Goal: Task Accomplishment & Management: Complete application form

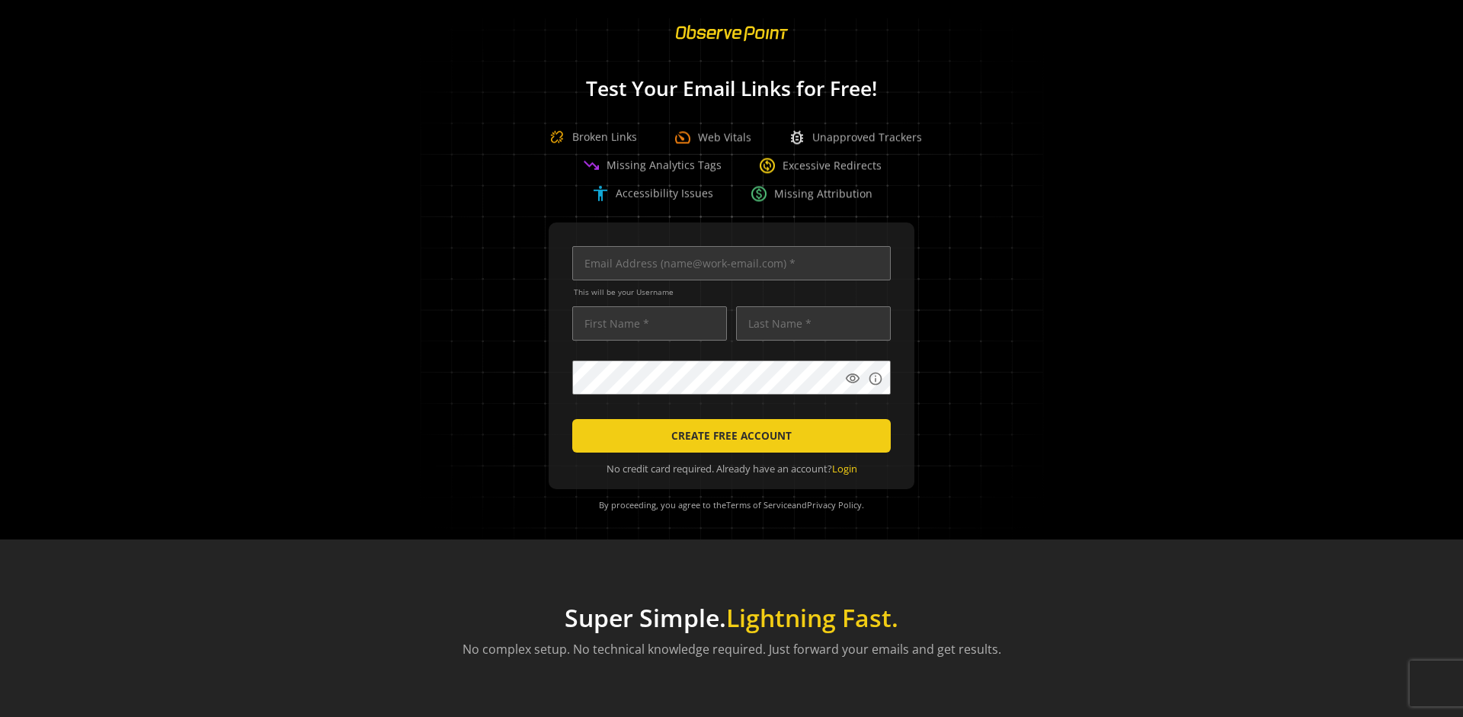
scroll to position [0, 4930]
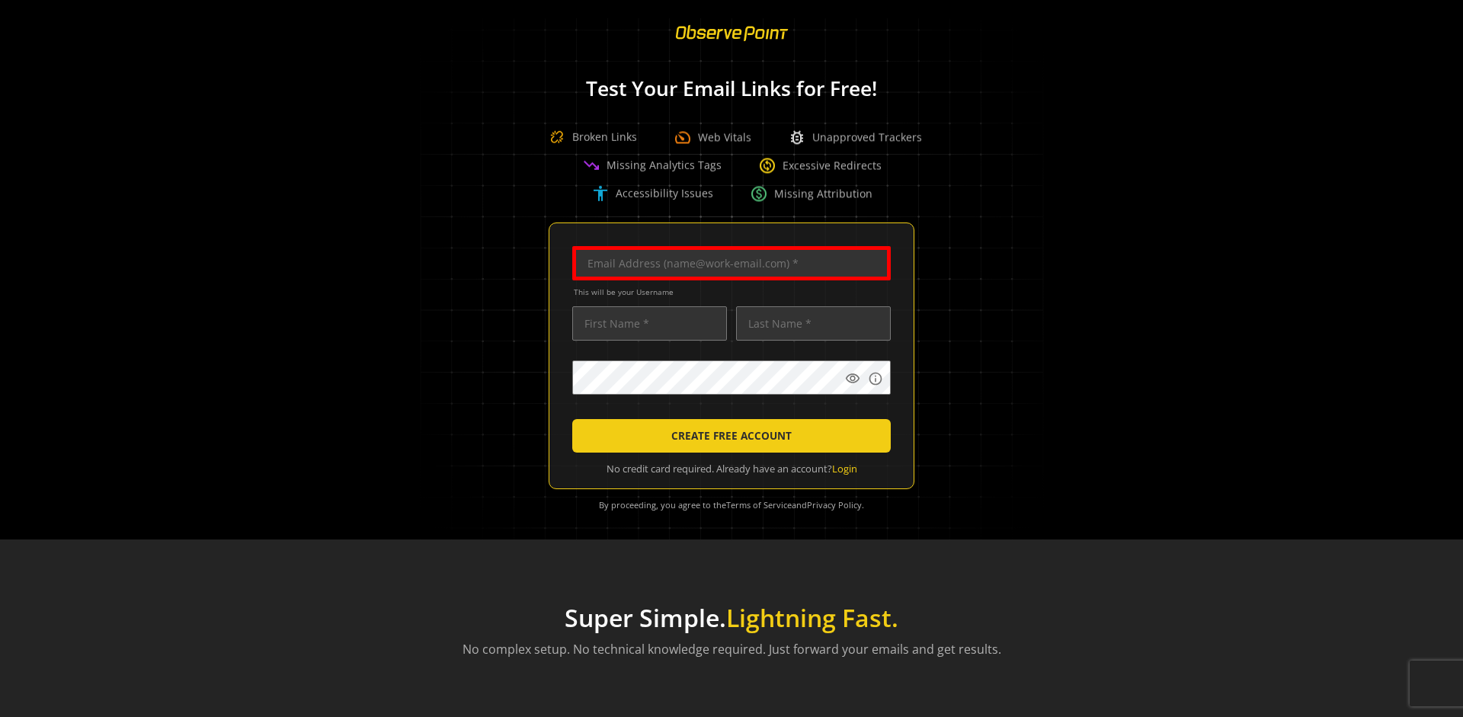
click at [728, 263] on input "text" at bounding box center [731, 263] width 319 height 34
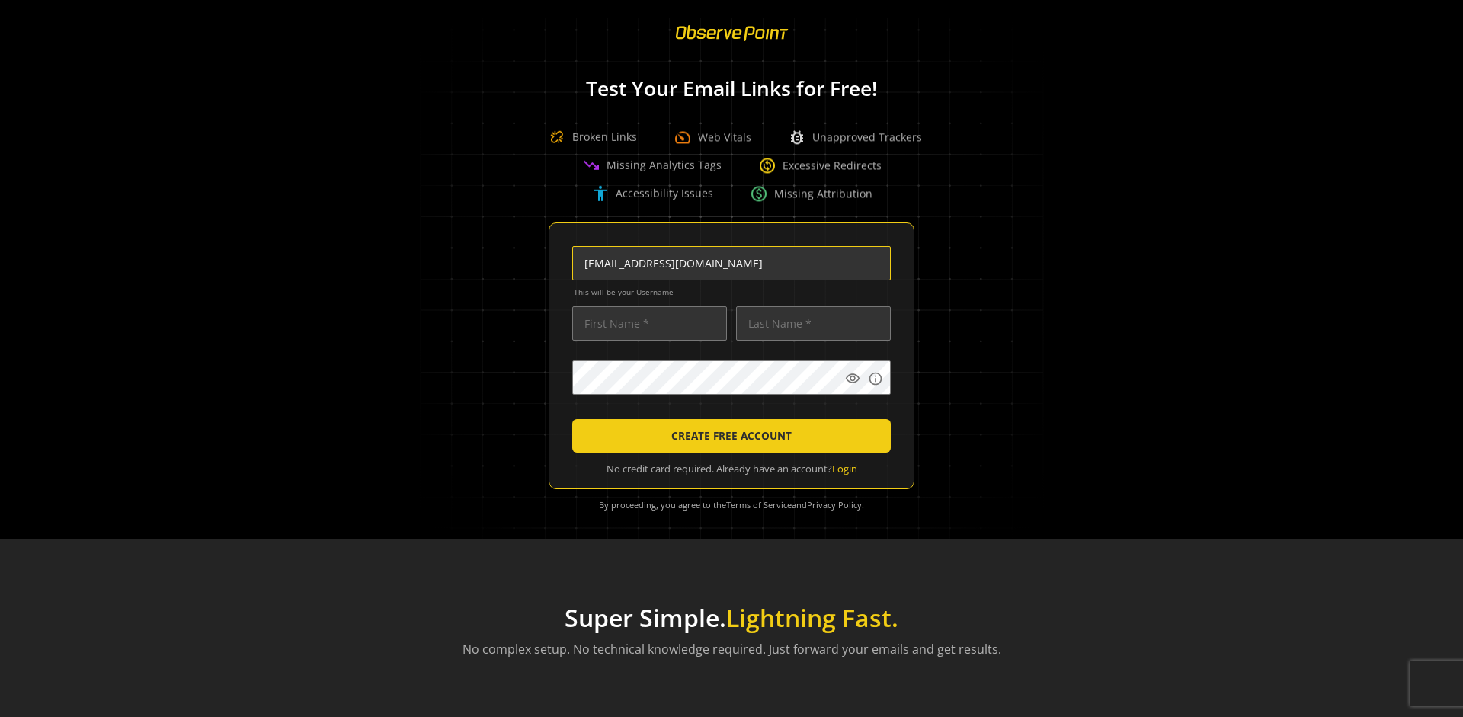
scroll to position [0, 80]
type input "[EMAIL_ADDRESS][DOMAIN_NAME]"
click at [645, 323] on input "text" at bounding box center [649, 323] width 155 height 34
type input "Test"
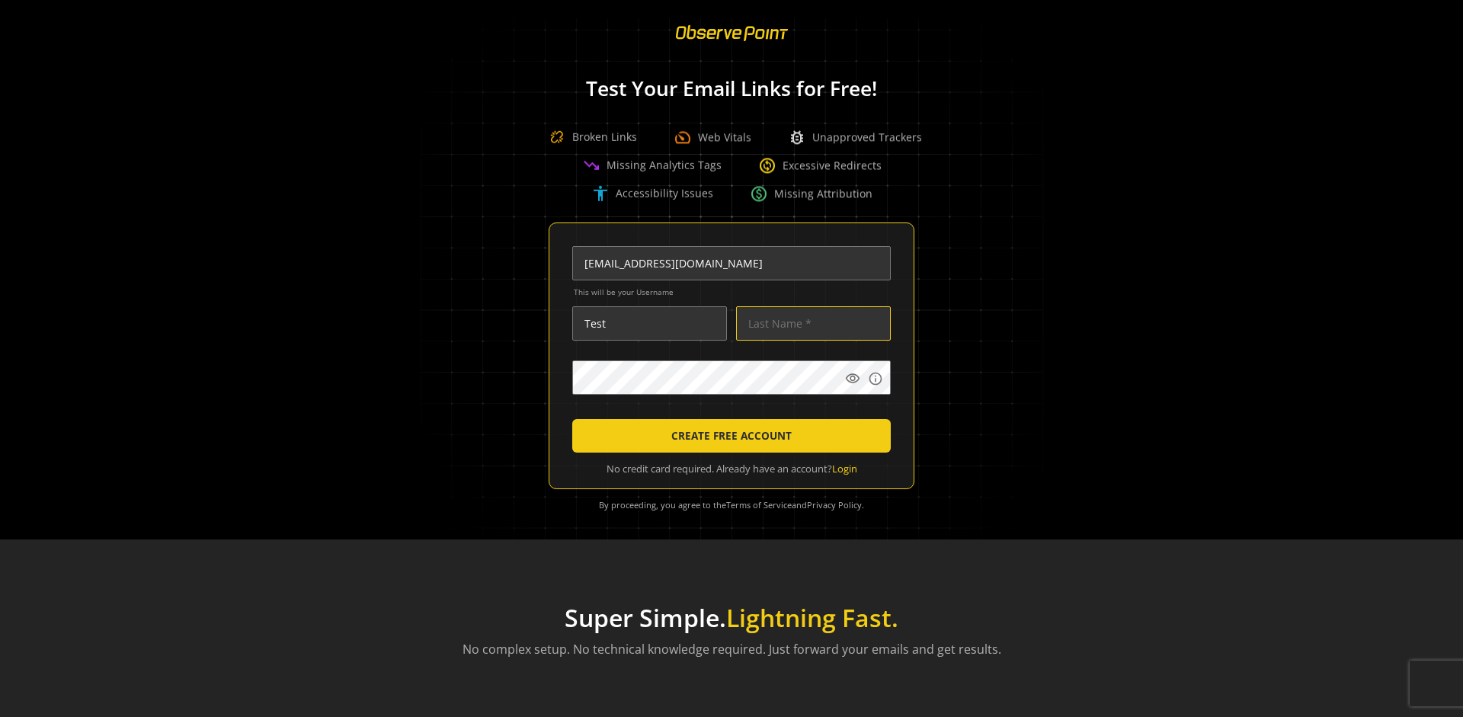
click at [809, 323] on input "text" at bounding box center [813, 323] width 155 height 34
type input "Test"
click at [944, 411] on body "Loading... Test Your Email Links for Free! Broken Links speed Web Vitals bug_re…" at bounding box center [731, 358] width 1463 height 717
click at [728, 436] on span "CREATE FREE ACCOUNT" at bounding box center [731, 435] width 120 height 27
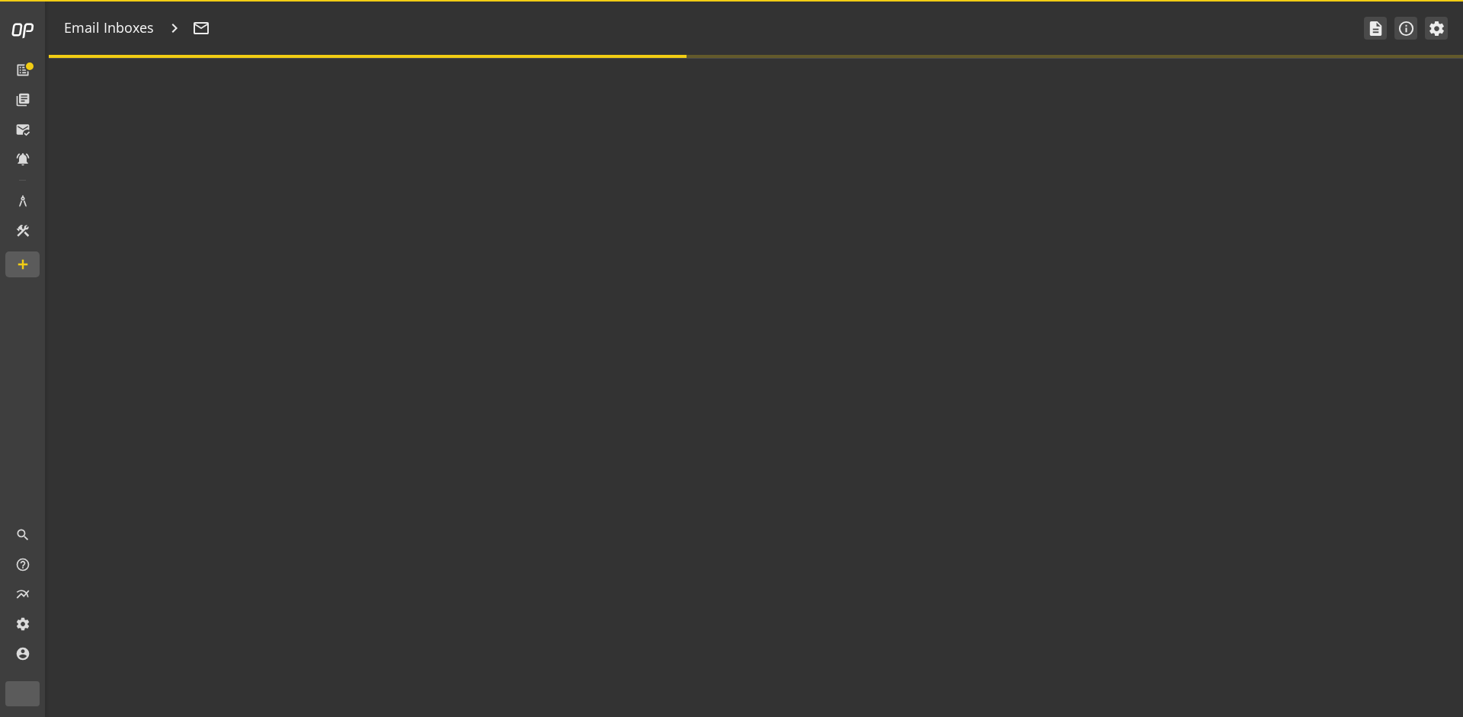
type textarea "Welcome to ObservePoint! This is your default email inbox for testing."
